Goal: Task Accomplishment & Management: Manage account settings

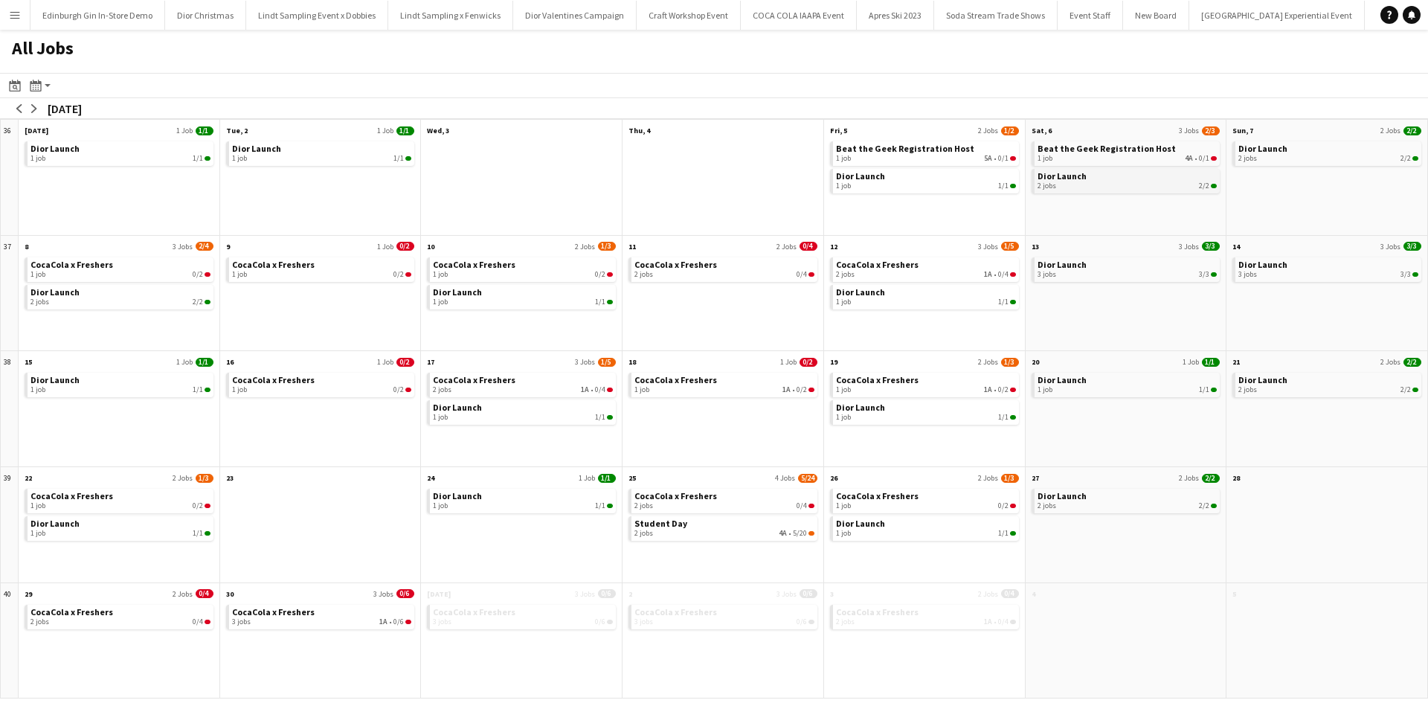
scroll to position [0, 14549]
click at [22, 109] on app-icon "arrow-left" at bounding box center [19, 108] width 9 height 9
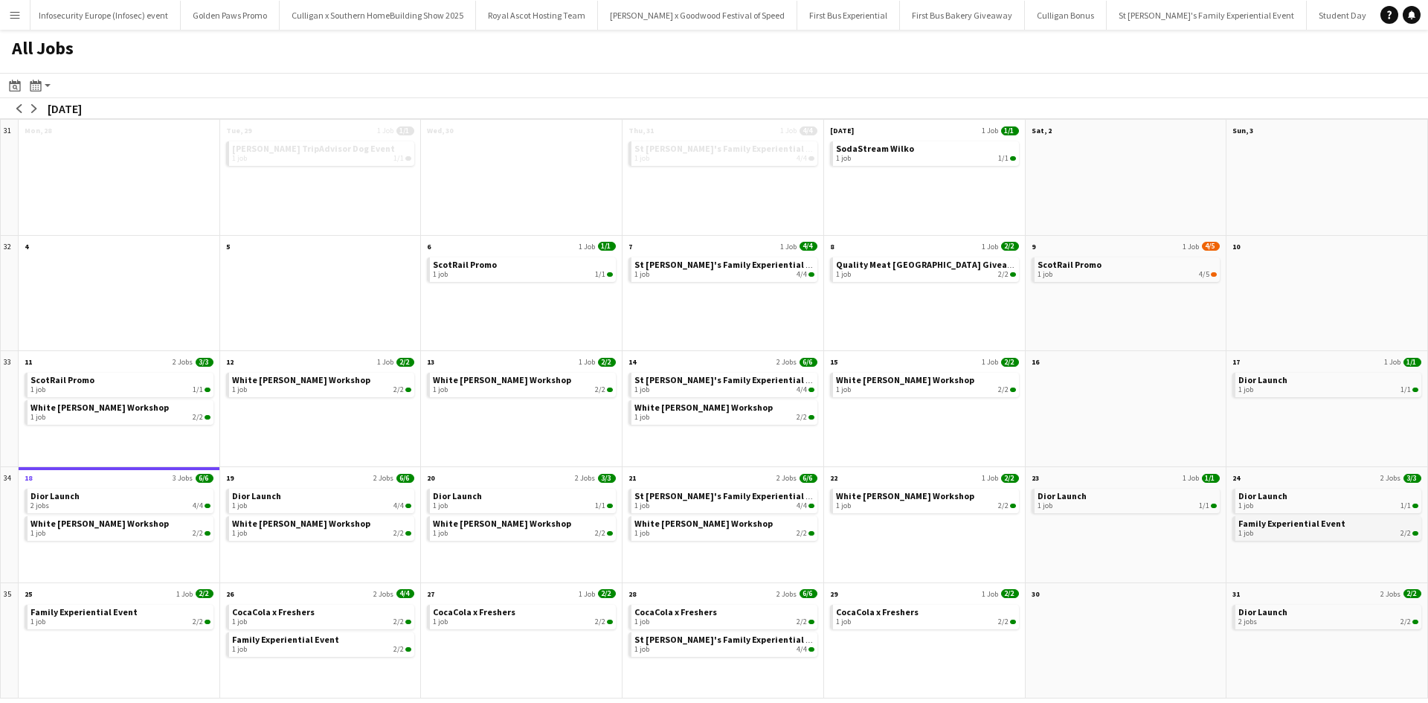
click at [1306, 527] on span "Family Experiential Event" at bounding box center [1292, 523] width 107 height 11
click at [106, 493] on link "Dior Launch 2 jobs 4/4" at bounding box center [121, 500] width 180 height 22
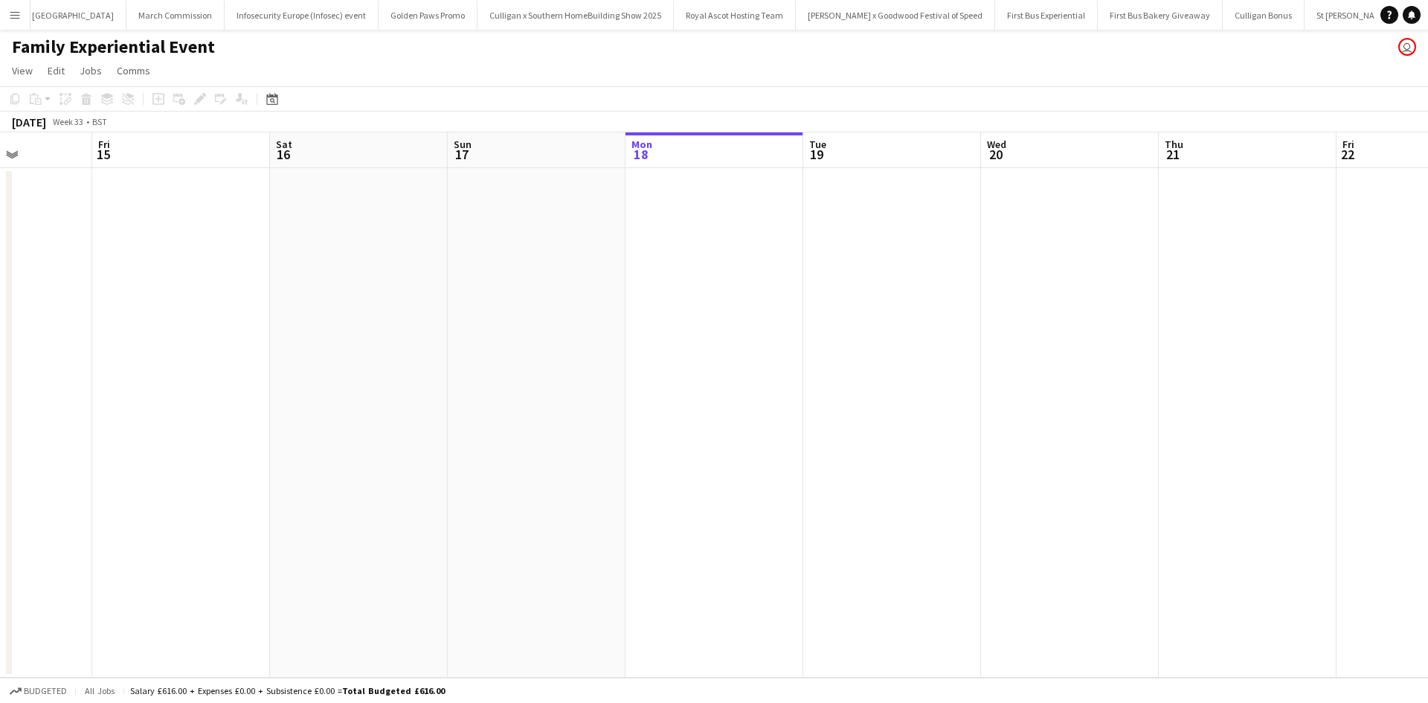
drag, startPoint x: 463, startPoint y: 478, endPoint x: 475, endPoint y: 441, distance: 39.1
click at [477, 441] on app-calendar-viewport "Mon 11 Tue 12 Wed 13 Thu 14 Fri 15 Sat 16 Sun 17 Mon 18 Tue 19 Wed 20 Thu 21 Fr…" at bounding box center [714, 404] width 1428 height 545
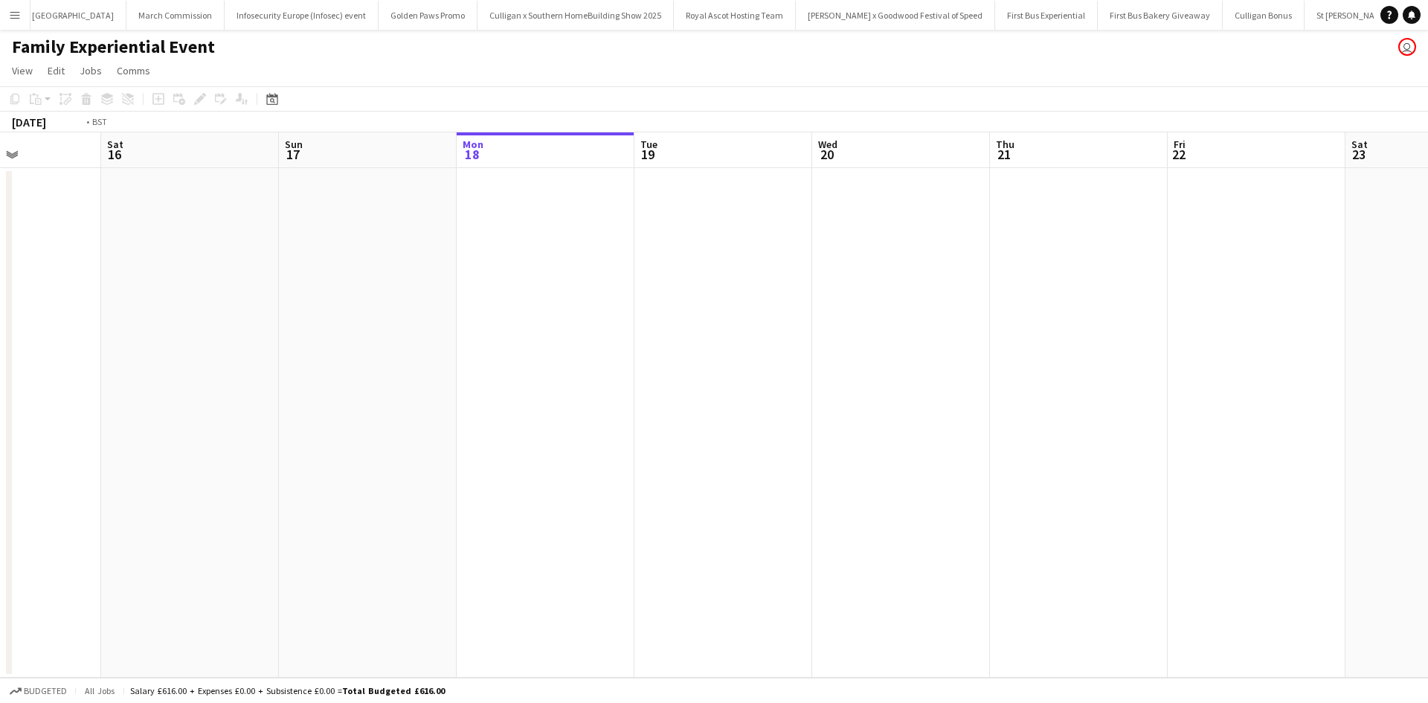
scroll to position [0, 486]
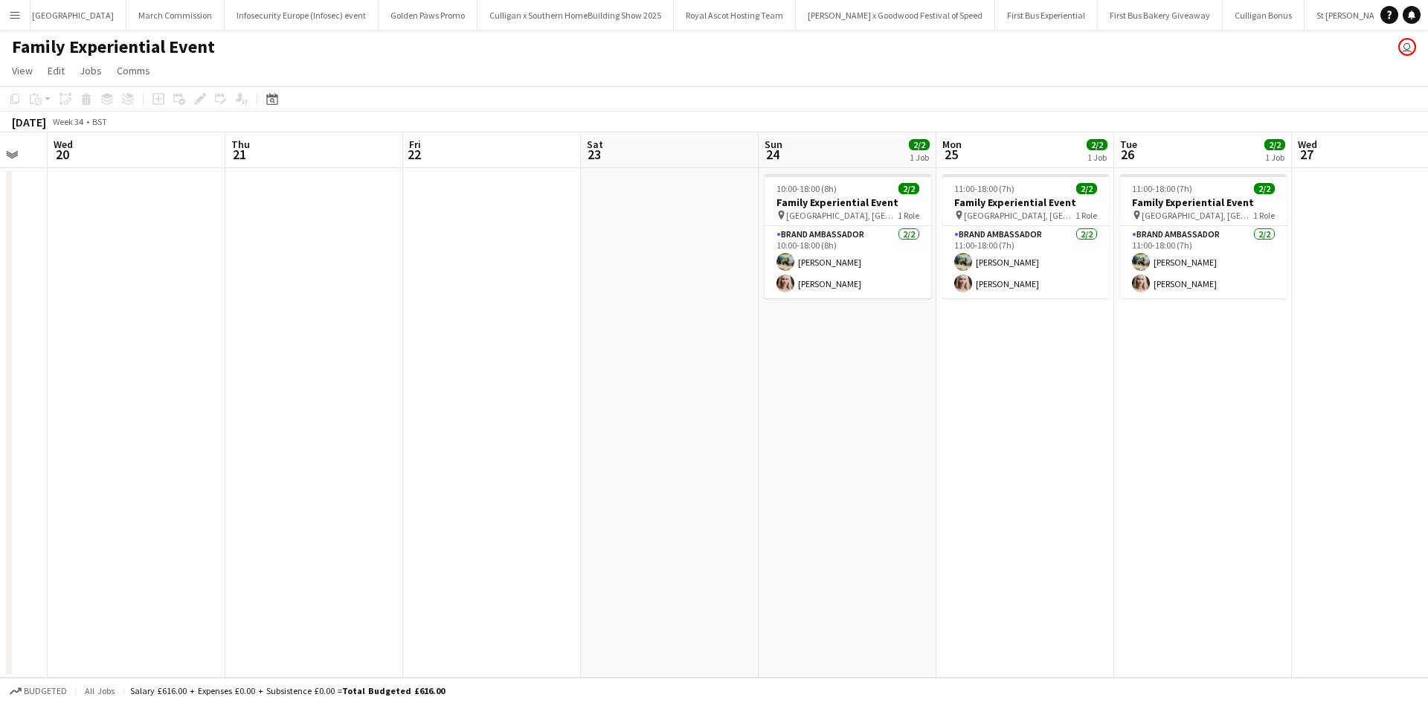
drag, startPoint x: 1216, startPoint y: 504, endPoint x: 716, endPoint y: 472, distance: 500.3
click at [716, 472] on app-calendar-viewport "Sun 17 Mon 18 Tue 19 Wed 20 Thu 21 Fri 22 Sat 23 Sun 24 2/2 1 Job Mon 25 2/2 1 …" at bounding box center [714, 404] width 1428 height 545
click at [876, 266] on app-card-role "Brand Ambassador 2/2 10:00-18:00 (8h) Ali Saroosh Nikki Lee" at bounding box center [848, 262] width 167 height 72
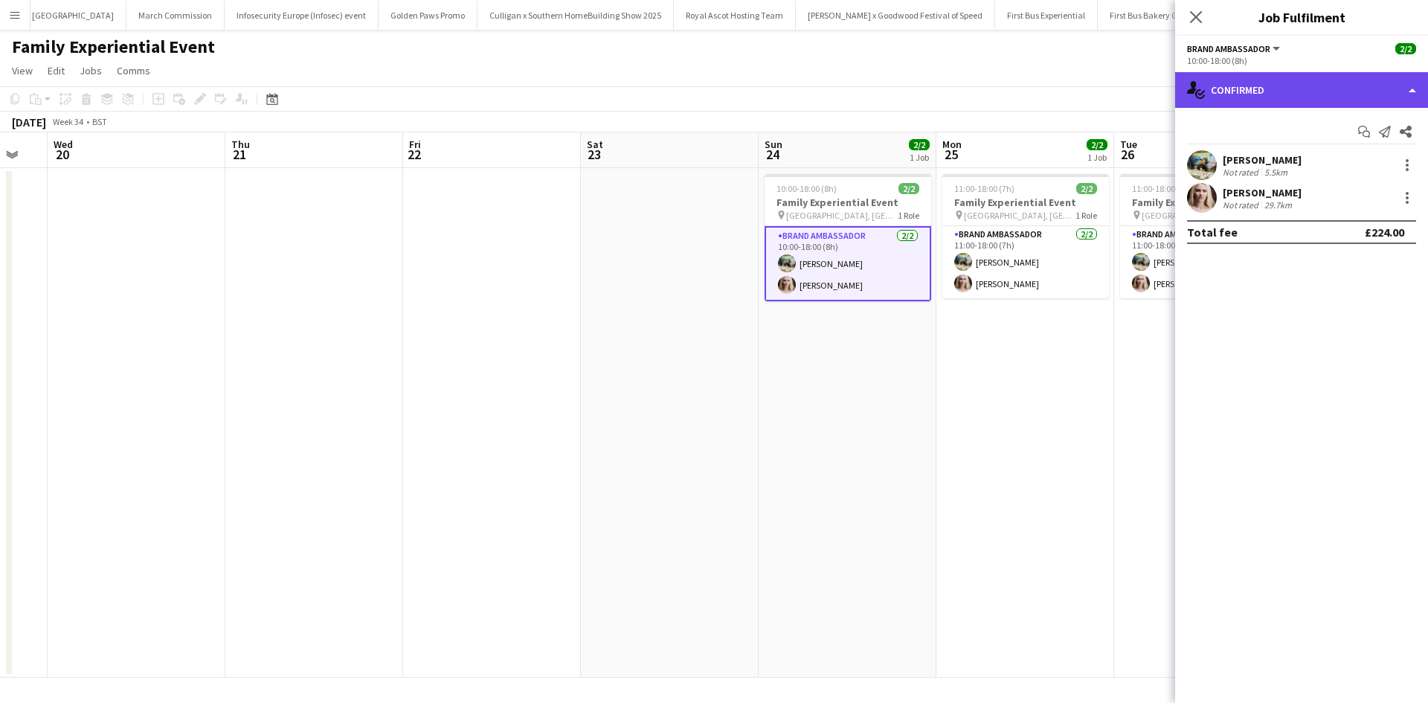
click at [1312, 91] on div "single-neutral-actions-check-2 Confirmed" at bounding box center [1301, 90] width 253 height 36
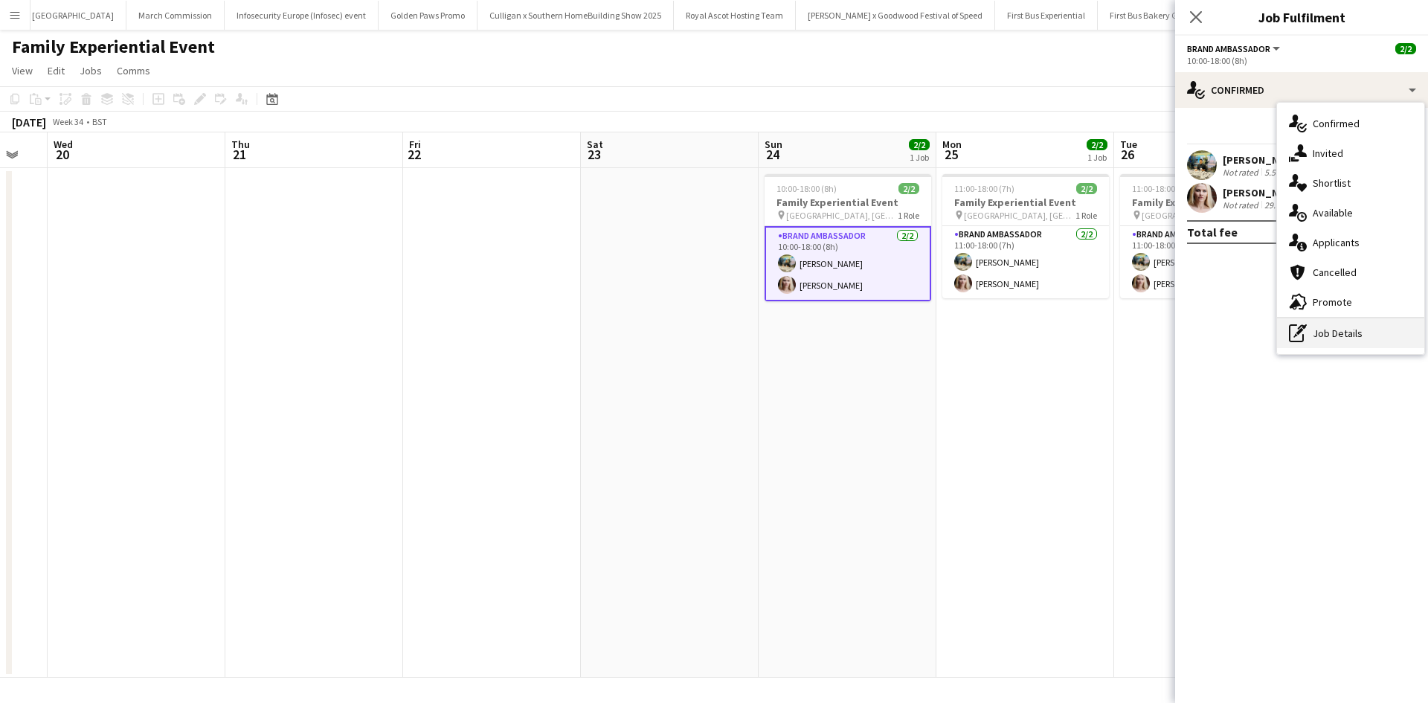
click at [1323, 334] on div "pen-write Job Details" at bounding box center [1350, 333] width 147 height 30
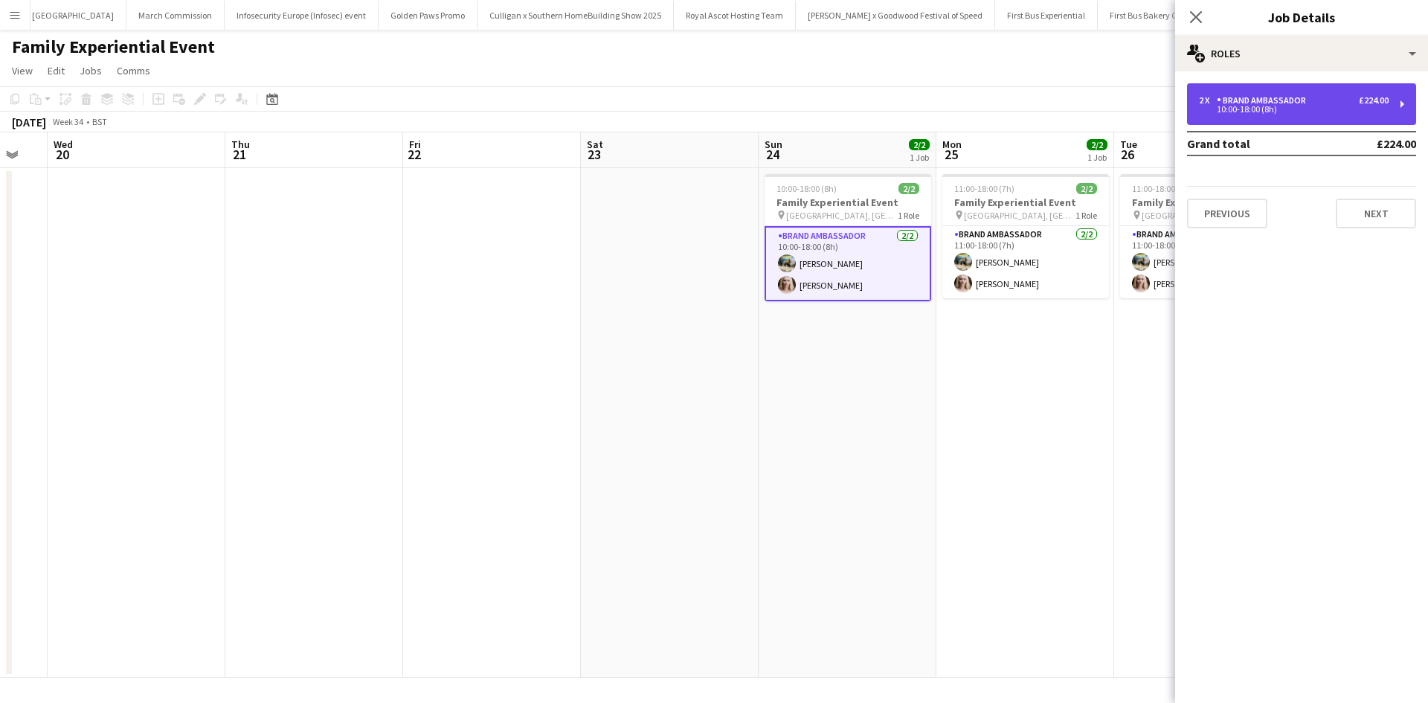
click at [1248, 88] on div "2 x Brand Ambassador £224.00 10:00-18:00 (8h)" at bounding box center [1301, 104] width 229 height 42
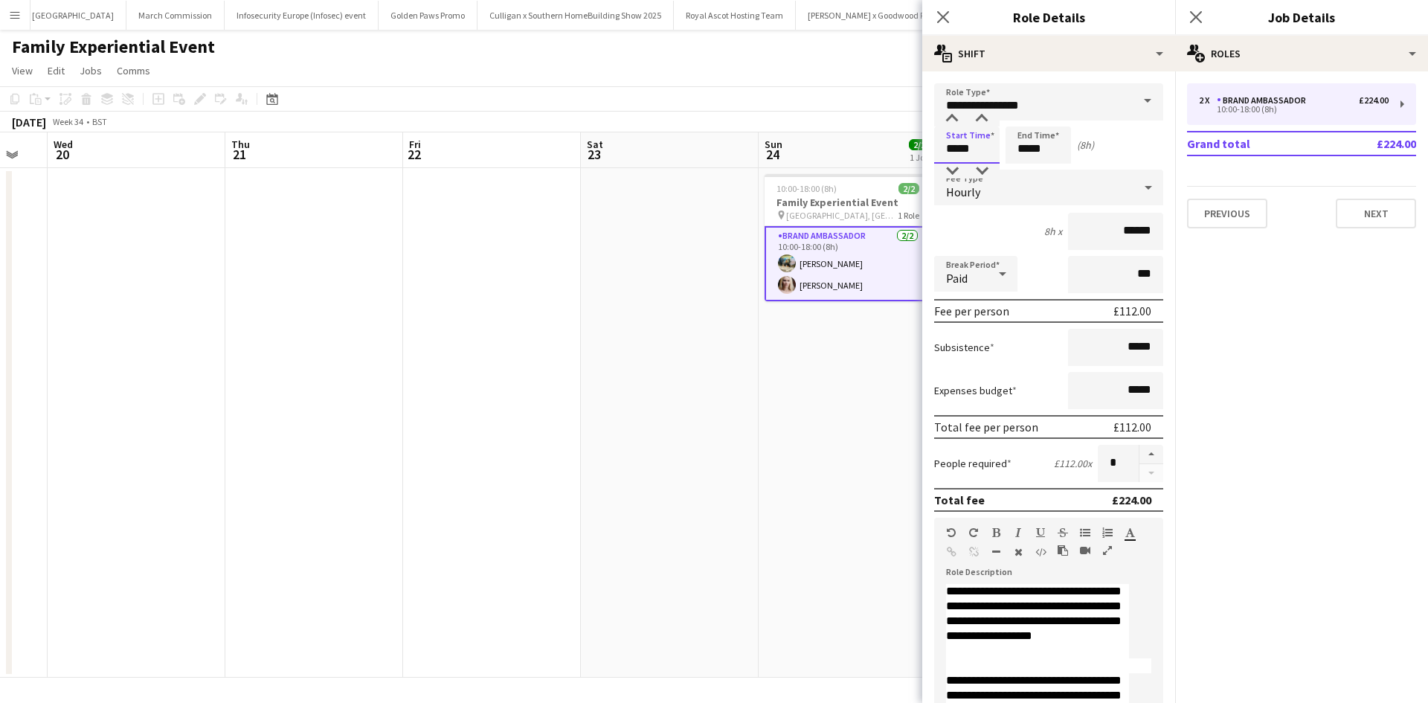
drag, startPoint x: 984, startPoint y: 147, endPoint x: 906, endPoint y: 152, distance: 78.3
click at [906, 152] on body "Menu Boards Boards Boards All jobs Status Workforce Workforce My Workforce Recr…" at bounding box center [714, 351] width 1428 height 703
type input "*****"
click at [830, 364] on app-date-cell "10:00-18:00 (8h) 2/2 Family Experiential Event pin Westfield, White City 1 Role…" at bounding box center [848, 423] width 178 height 510
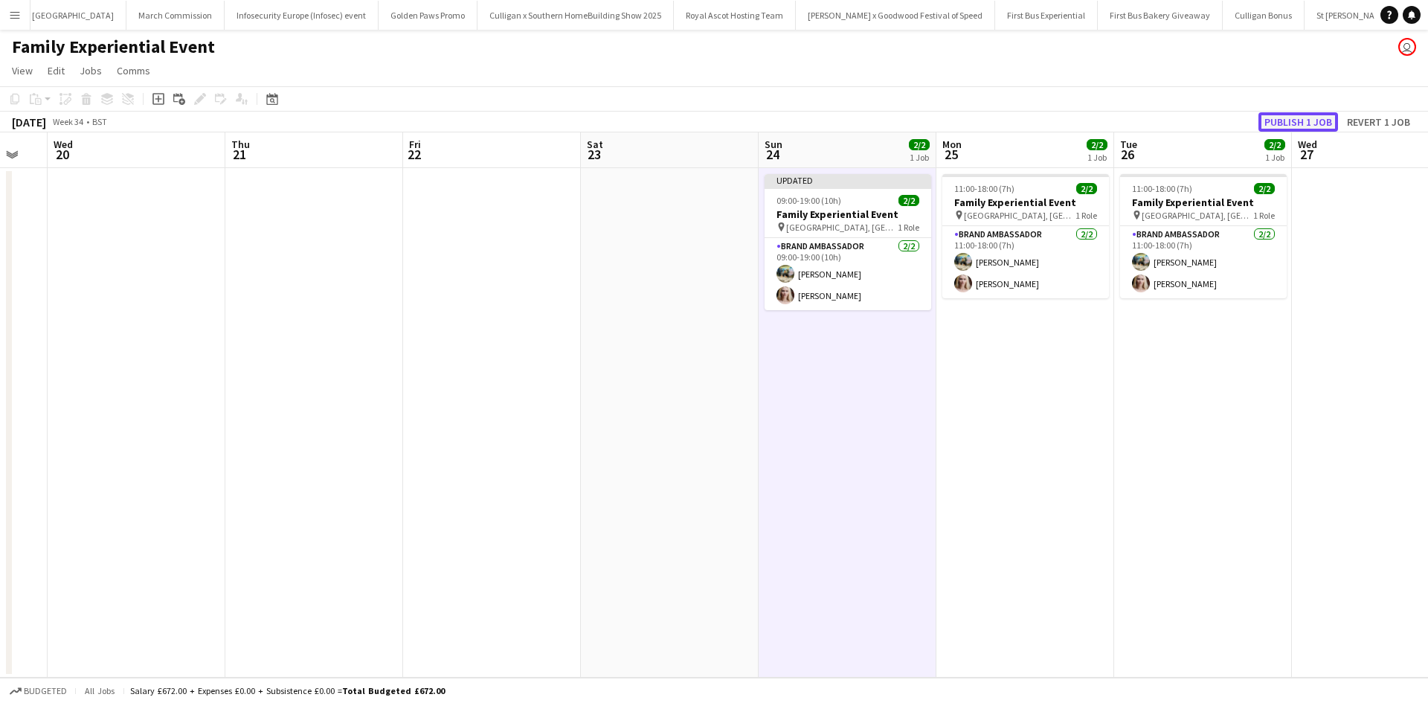
click at [1276, 120] on button "Publish 1 job" at bounding box center [1299, 121] width 80 height 19
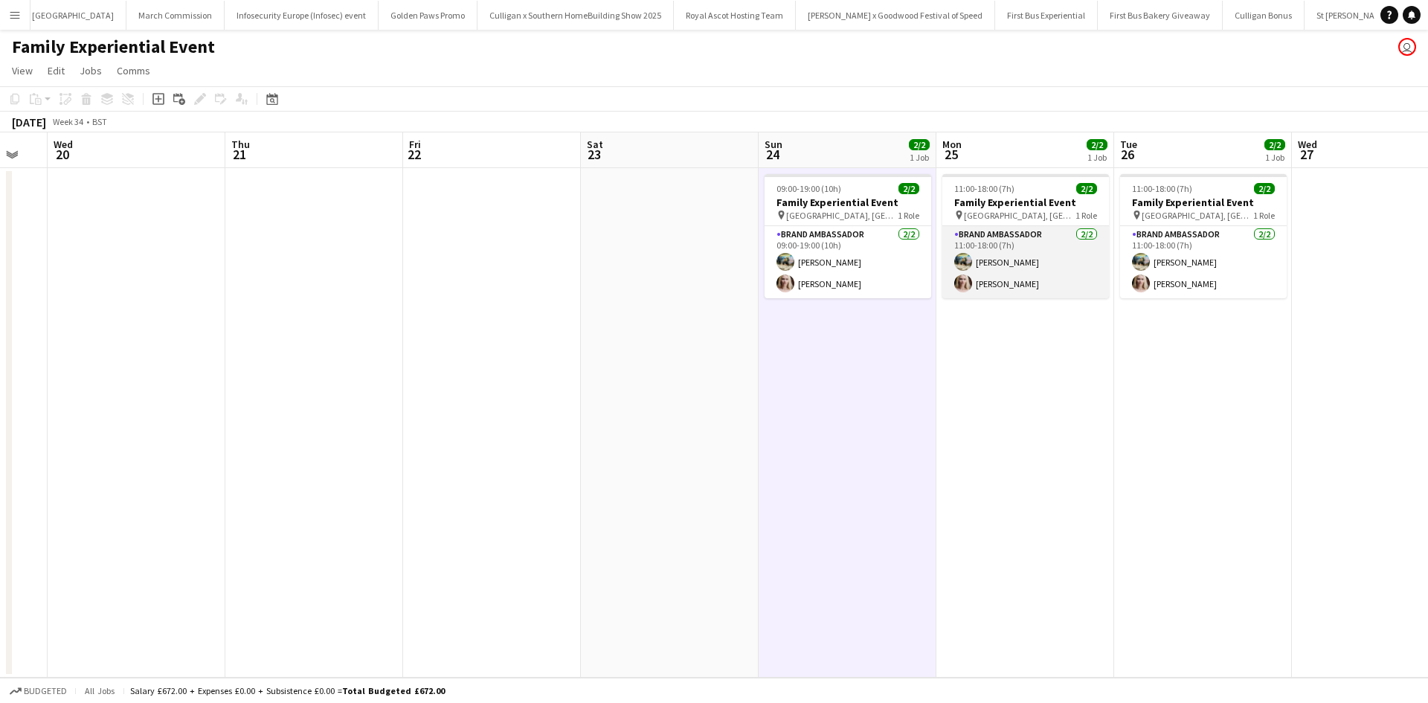
click at [1085, 269] on app-card-role "Brand Ambassador 2/2 11:00-18:00 (7h) Ali Saroosh Nikki Lee" at bounding box center [1026, 262] width 167 height 72
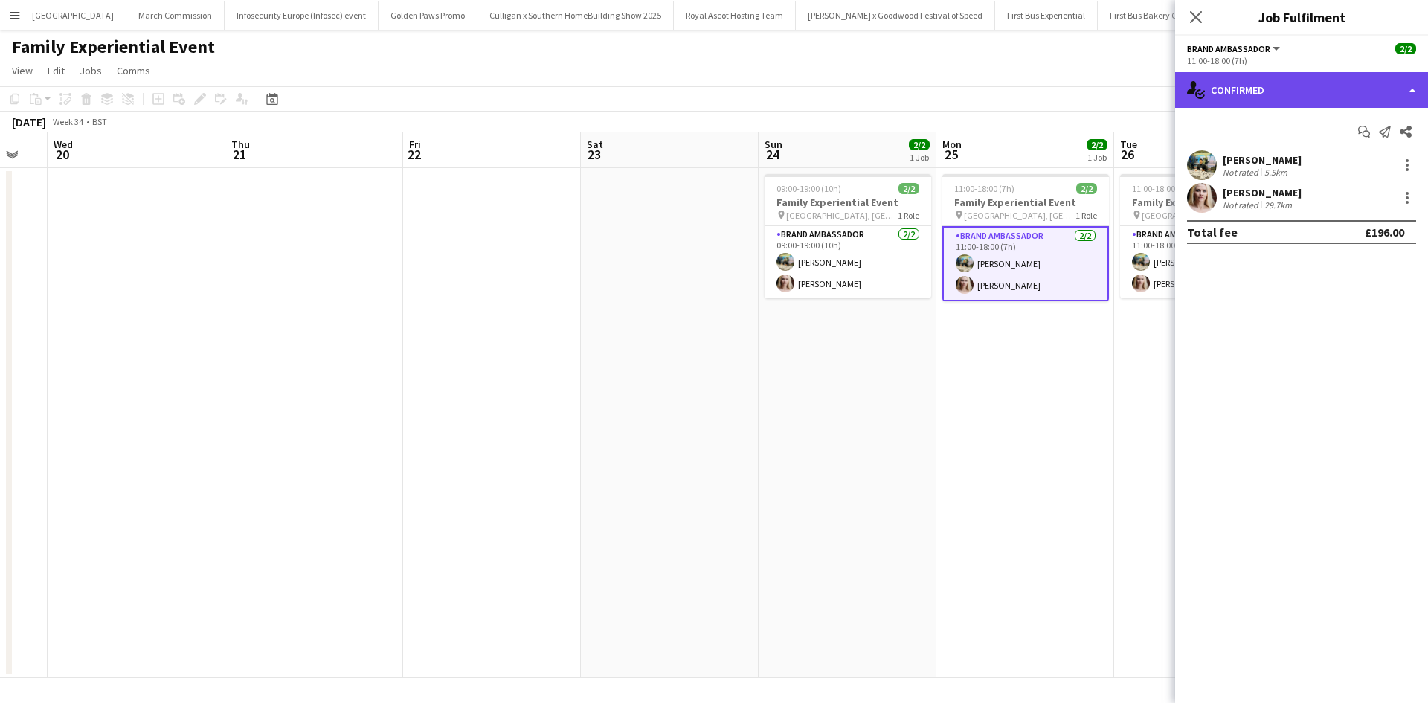
click at [1257, 94] on div "single-neutral-actions-check-2 Confirmed" at bounding box center [1301, 90] width 253 height 36
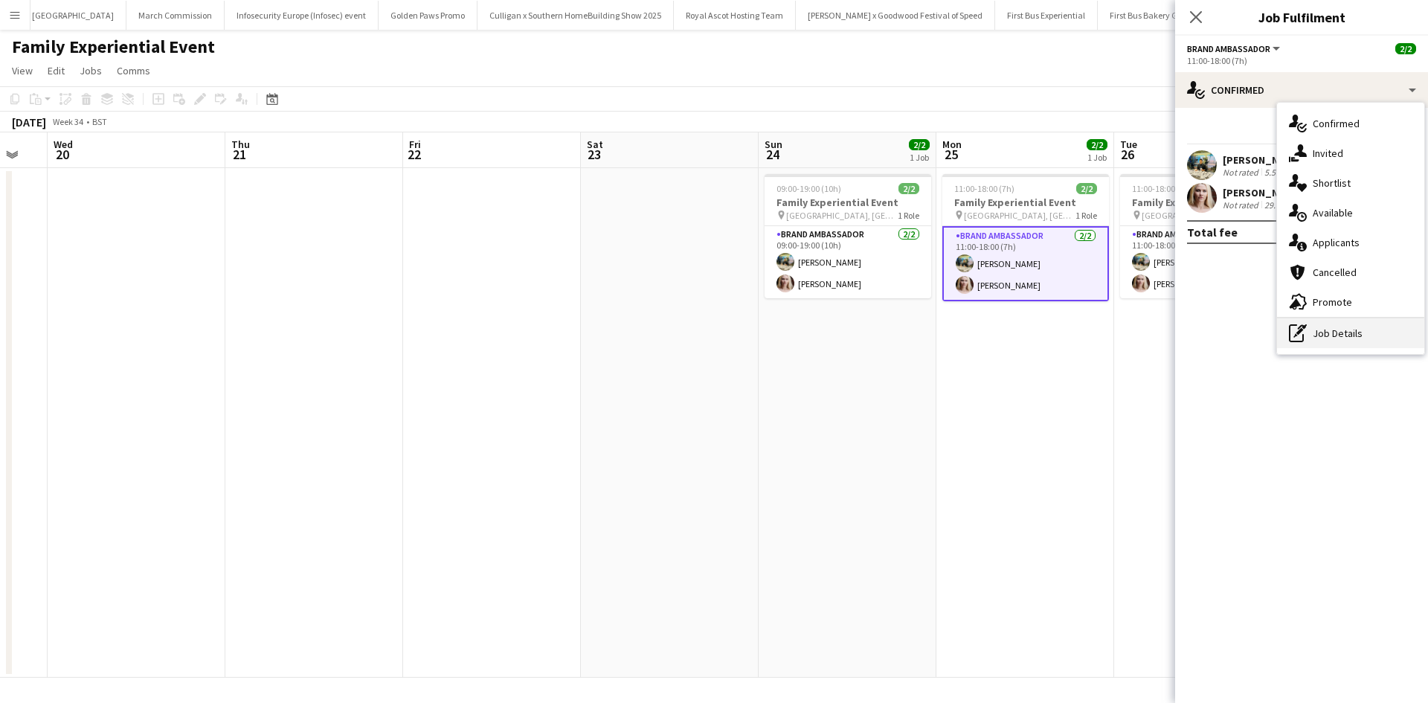
click at [1332, 330] on div "pen-write Job Details" at bounding box center [1350, 333] width 147 height 30
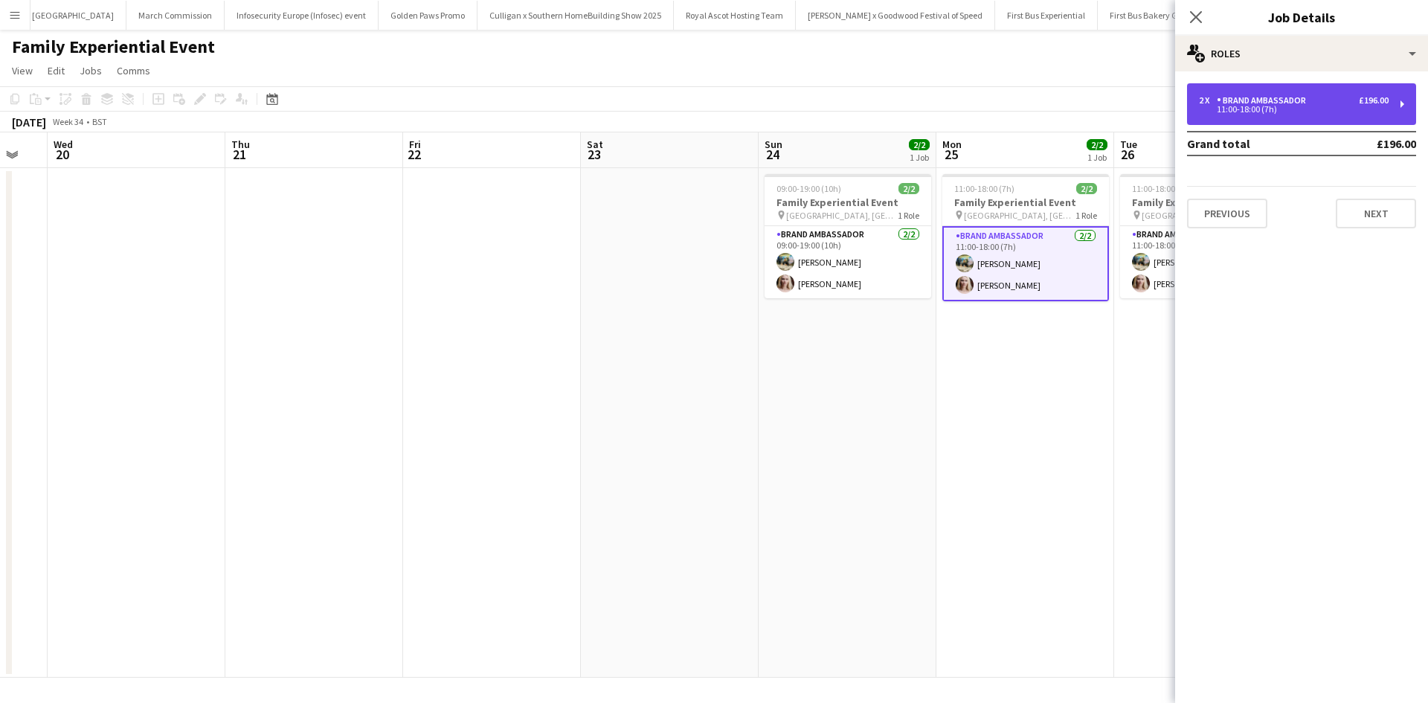
drag, startPoint x: 1265, startPoint y: 107, endPoint x: 1253, endPoint y: 115, distance: 14.7
click at [1264, 107] on div "11:00-18:00 (7h)" at bounding box center [1294, 109] width 190 height 7
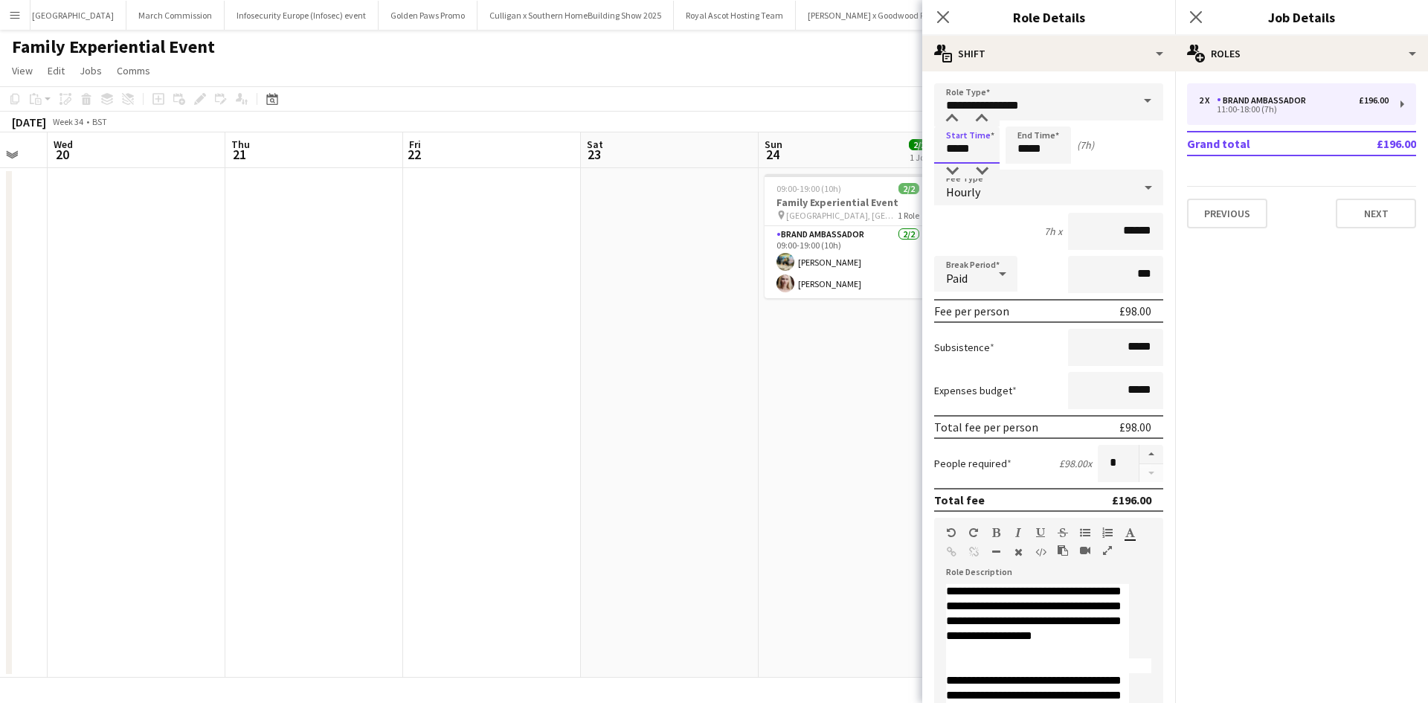
drag, startPoint x: 969, startPoint y: 152, endPoint x: 941, endPoint y: 153, distance: 27.6
click at [941, 153] on input "*****" at bounding box center [966, 144] width 65 height 37
type input "*****"
click at [826, 381] on app-date-cell "09:00-19:00 (10h) 2/2 Family Experiential Event pin Westfield, White City 1 Rol…" at bounding box center [848, 423] width 178 height 510
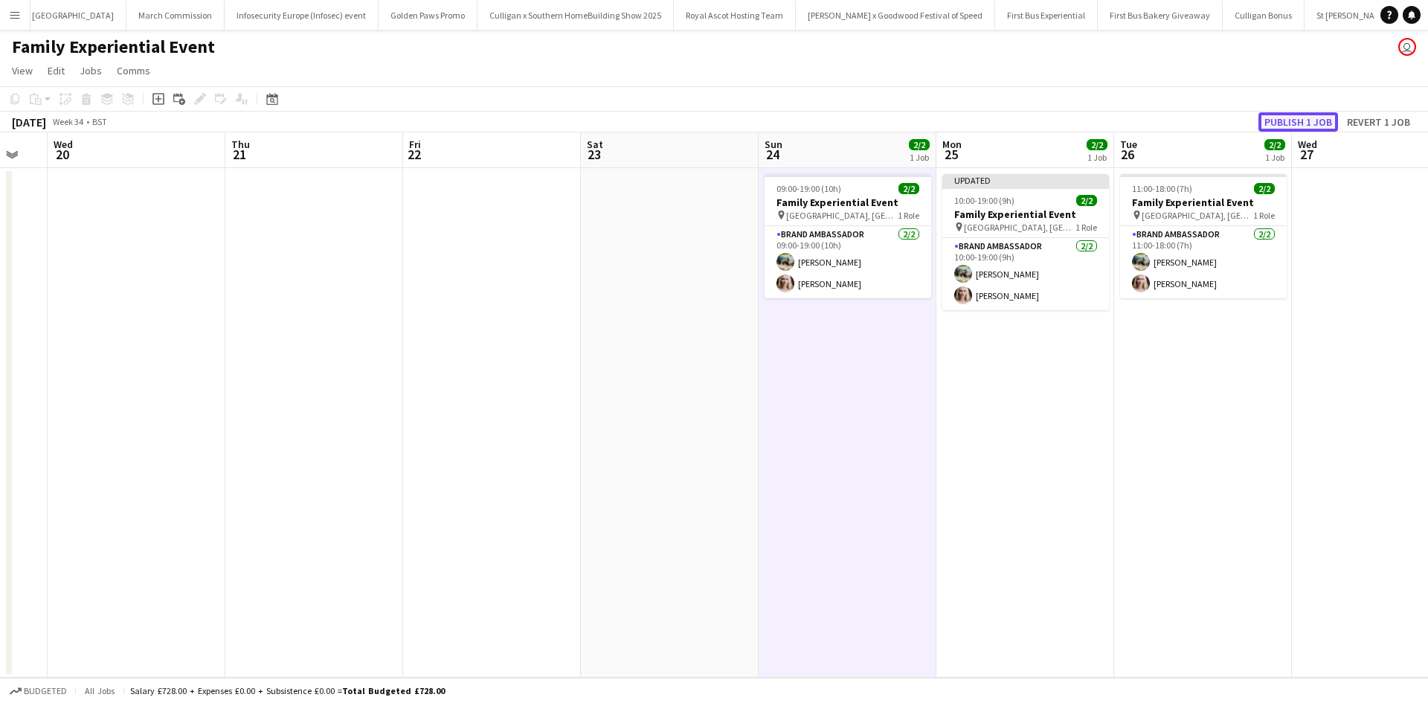
click at [1288, 115] on button "Publish 1 job" at bounding box center [1299, 121] width 80 height 19
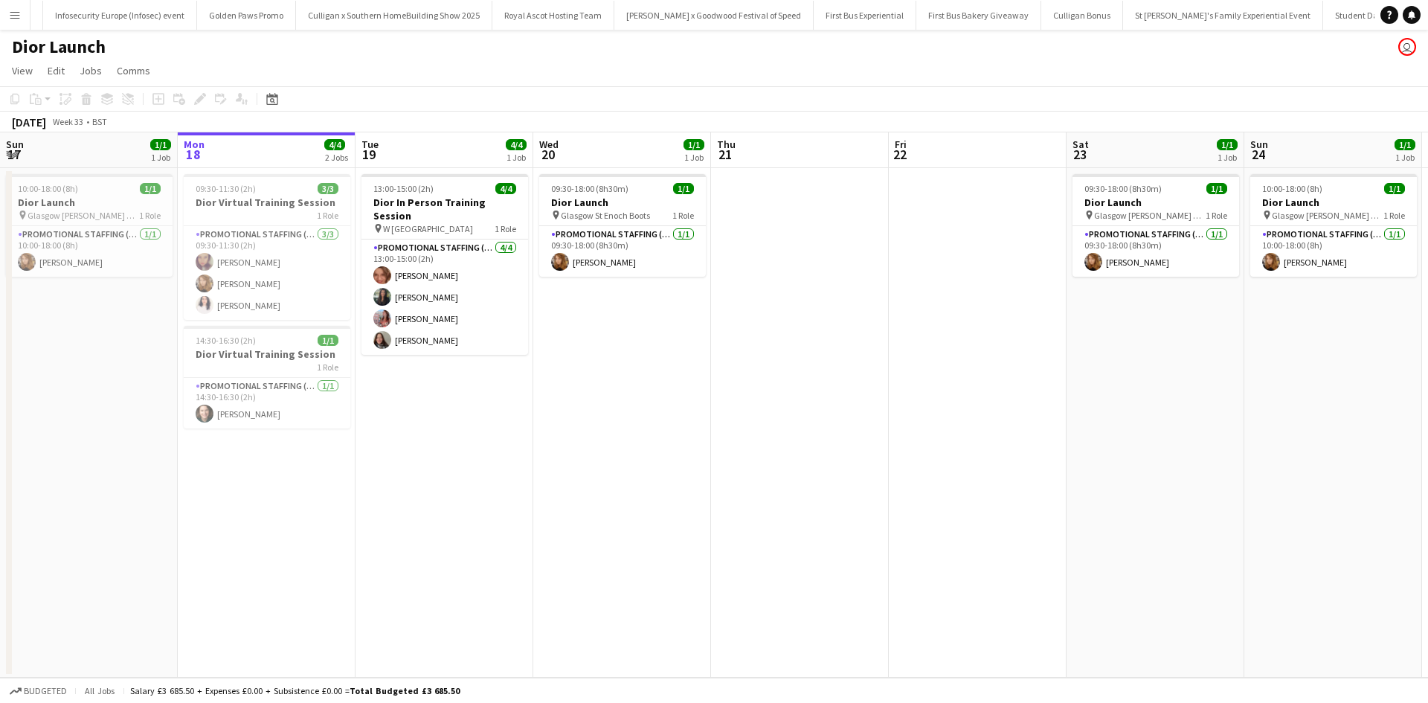
scroll to position [0, 14549]
